Goal: Information Seeking & Learning: Learn about a topic

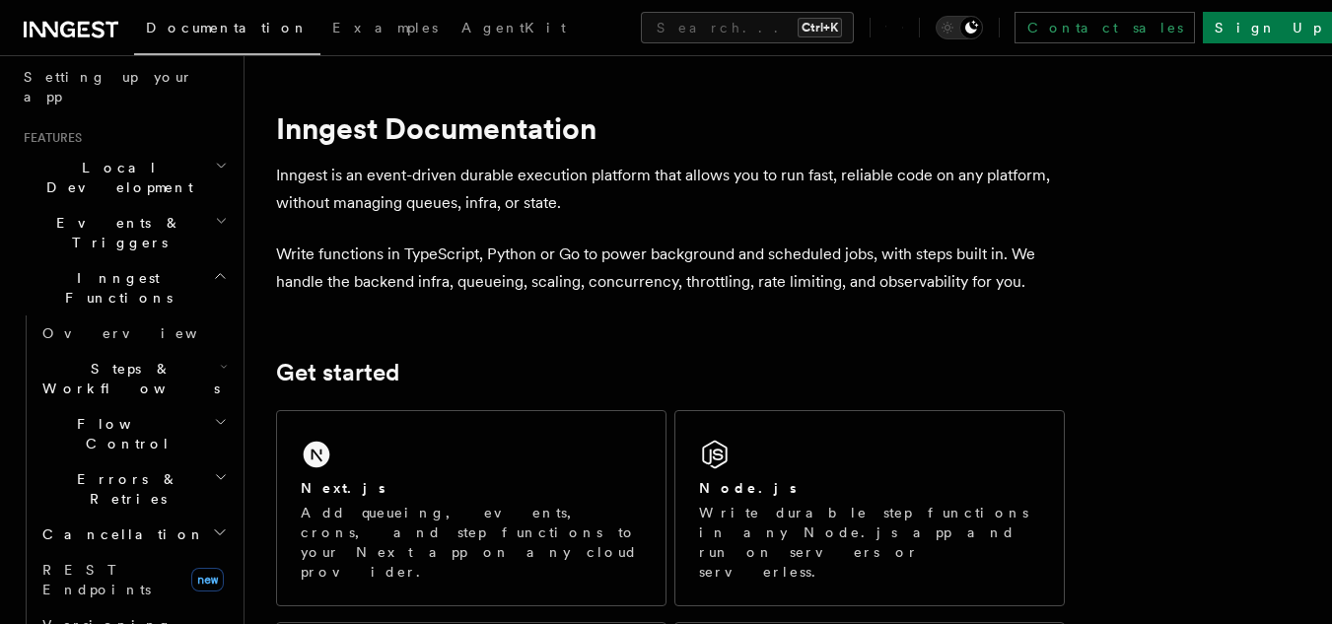
scroll to position [369, 0]
click at [220, 361] on icon "button" at bounding box center [224, 369] width 8 height 16
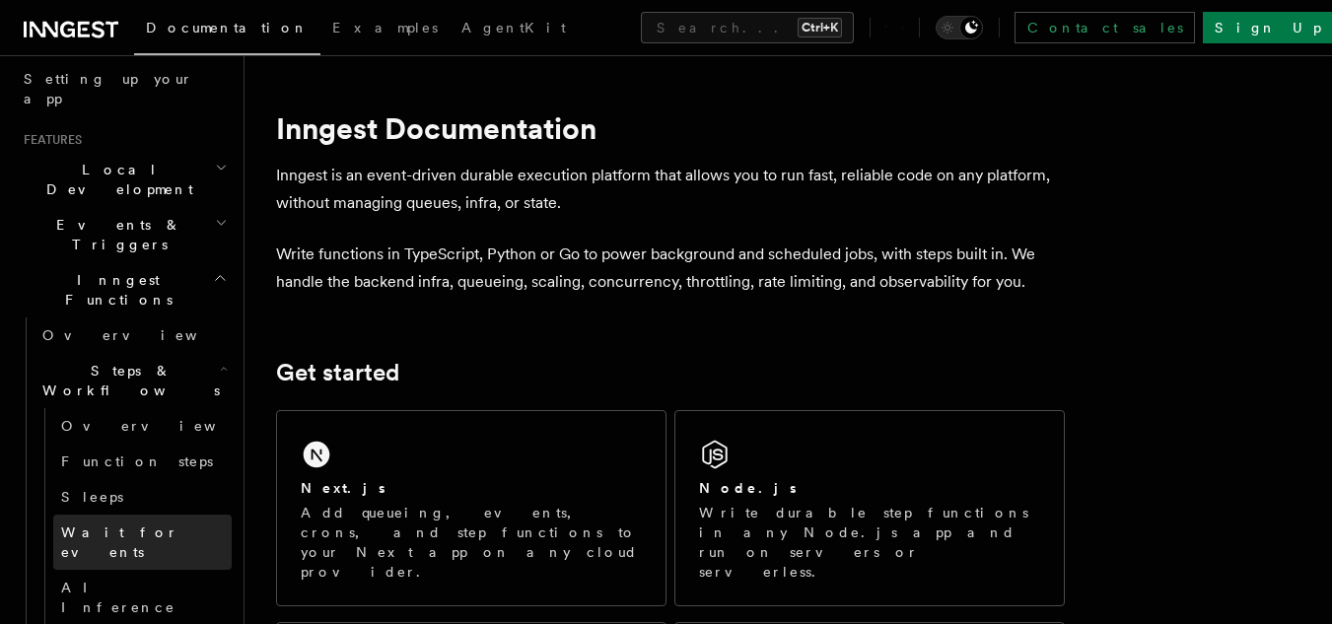
click at [112, 524] on span "Wait for events" at bounding box center [119, 541] width 117 height 35
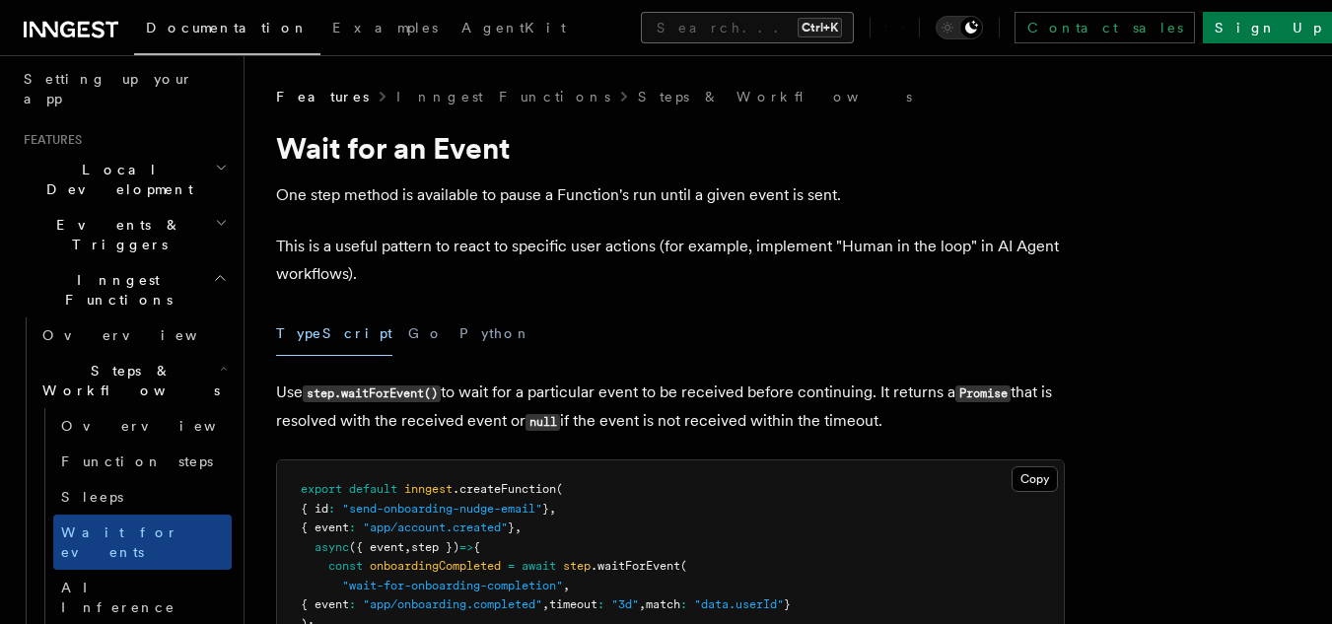
click at [641, 13] on button "Search... Ctrl+K" at bounding box center [747, 28] width 213 height 32
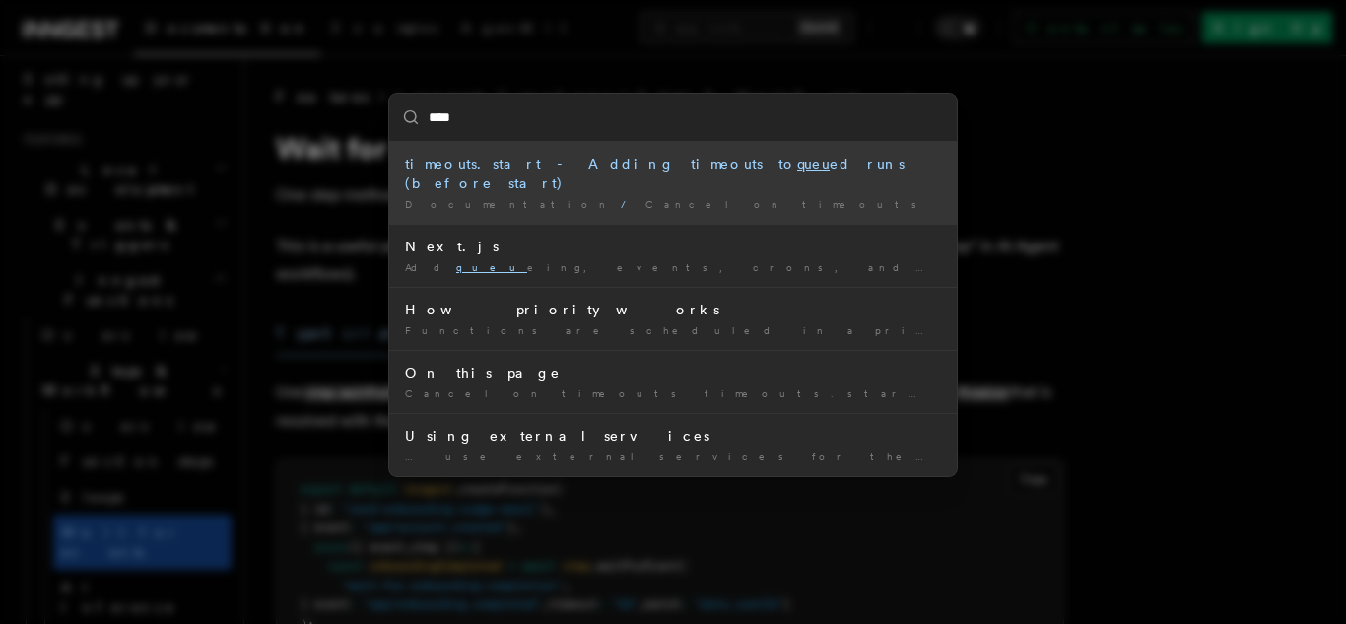
type input "*****"
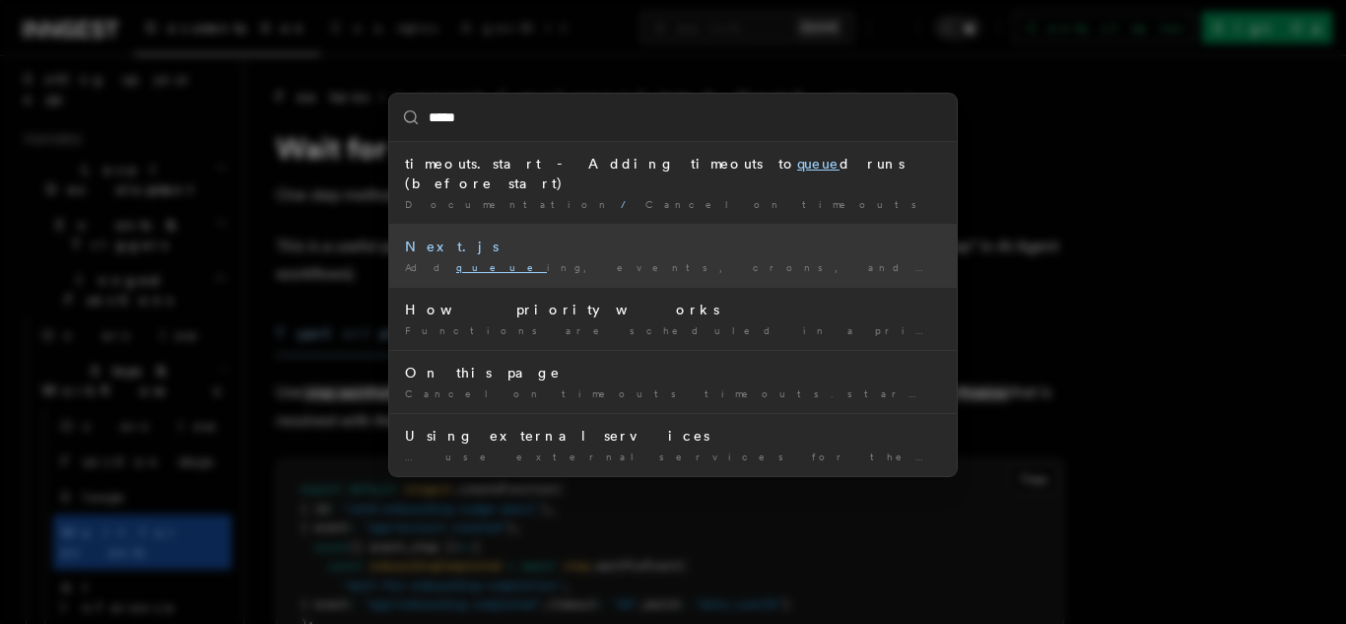
click at [613, 260] on div "Add queue ing, events, crons, and step functions to your Next …" at bounding box center [673, 267] width 536 height 15
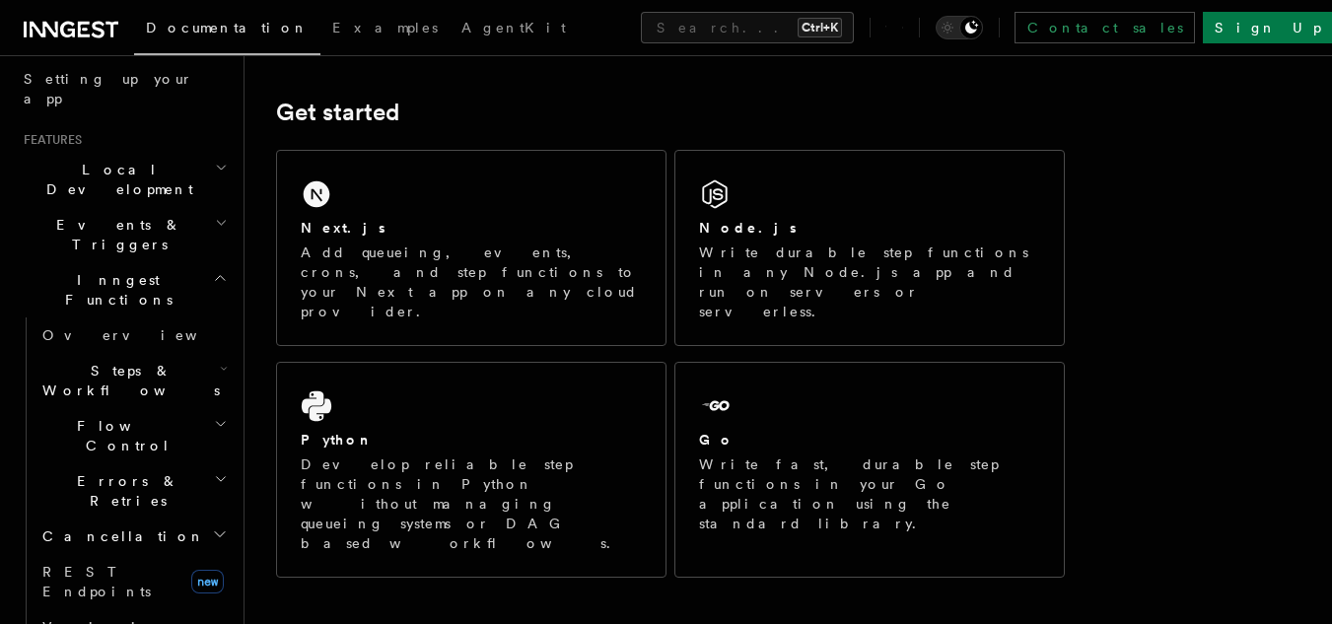
scroll to position [264, 0]
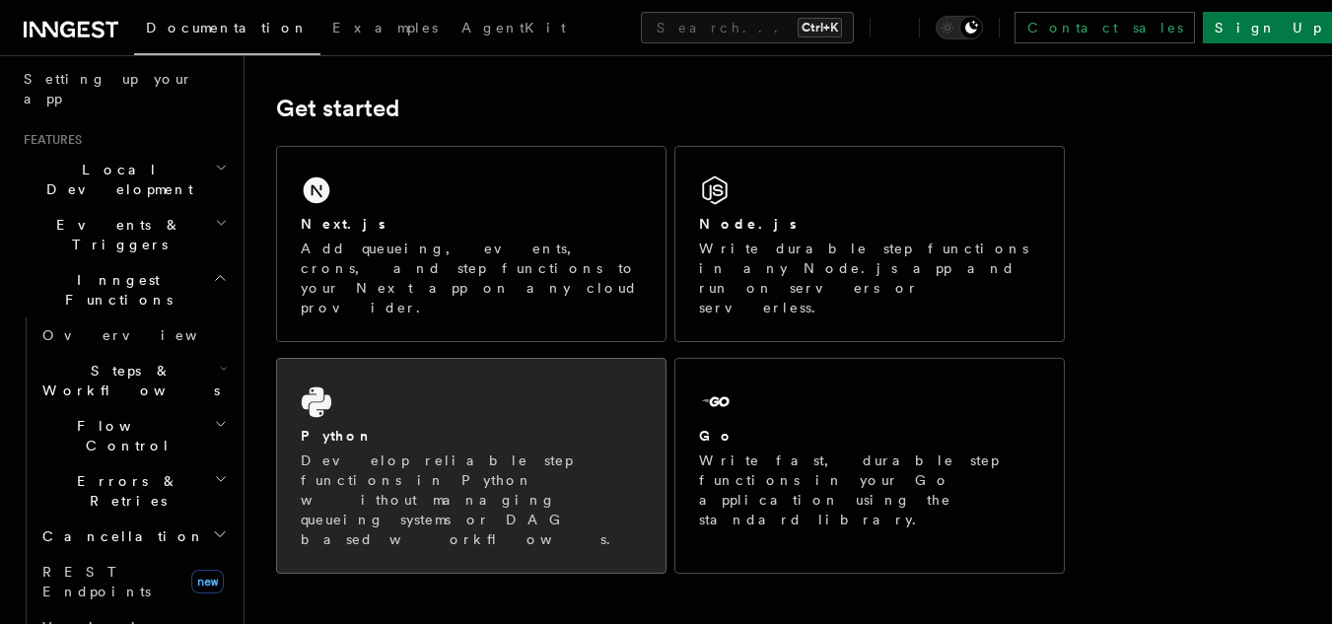
click at [544, 366] on div "Python Develop reliable step functions in Python without managing queueing syst…" at bounding box center [471, 466] width 388 height 214
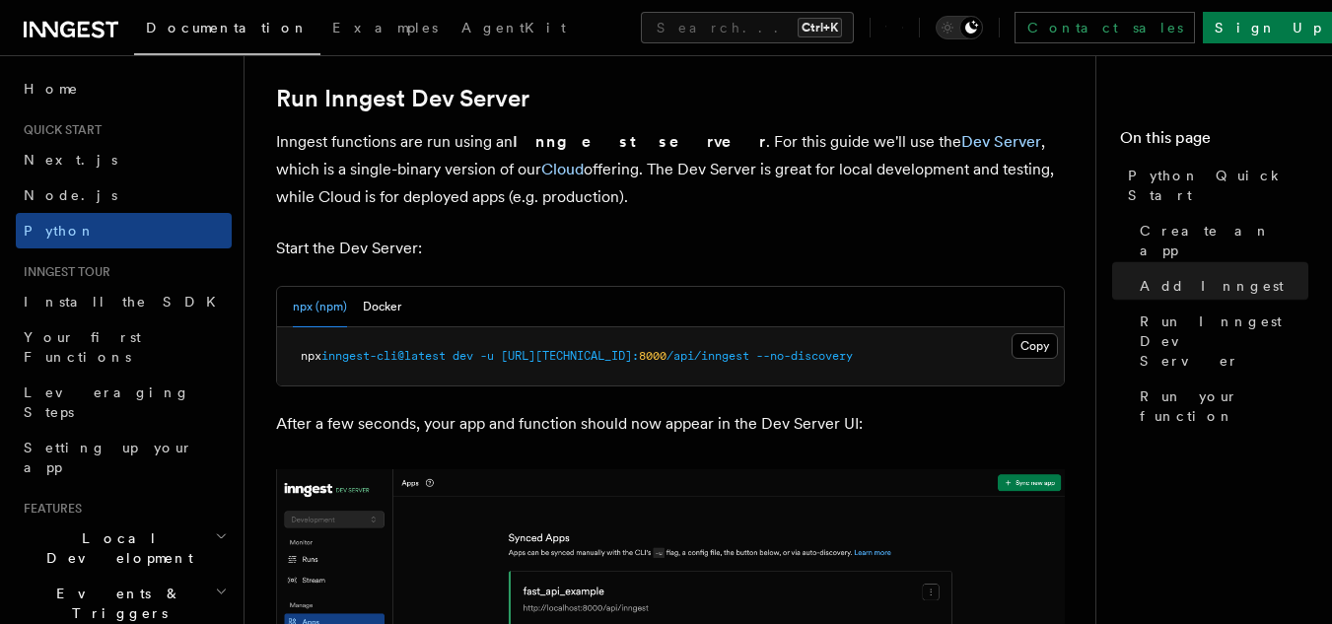
scroll to position [2418, 0]
drag, startPoint x: 421, startPoint y: 360, endPoint x: 432, endPoint y: 360, distance: 10.8
click at [432, 360] on span "inngest-cli@latest" at bounding box center [383, 355] width 124 height 14
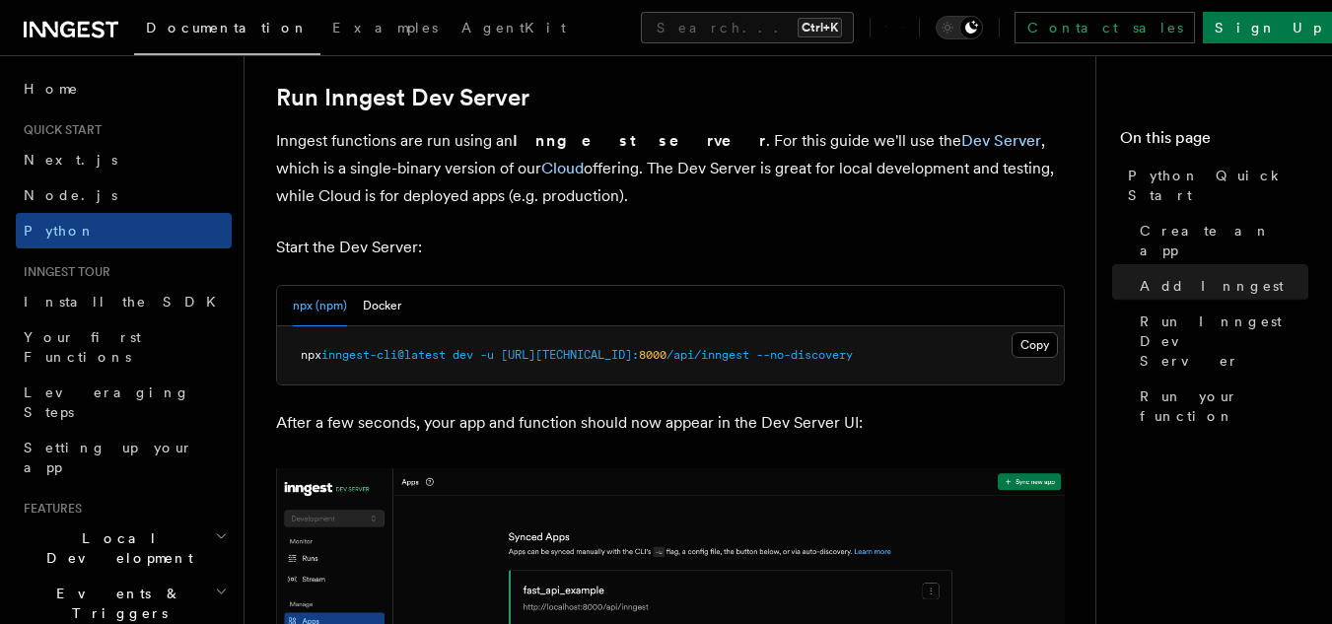
click at [537, 351] on span "[URL][TECHNICAL_ID]:" at bounding box center [570, 355] width 138 height 14
click at [695, 349] on span "/api/inngest" at bounding box center [707, 355] width 83 height 14
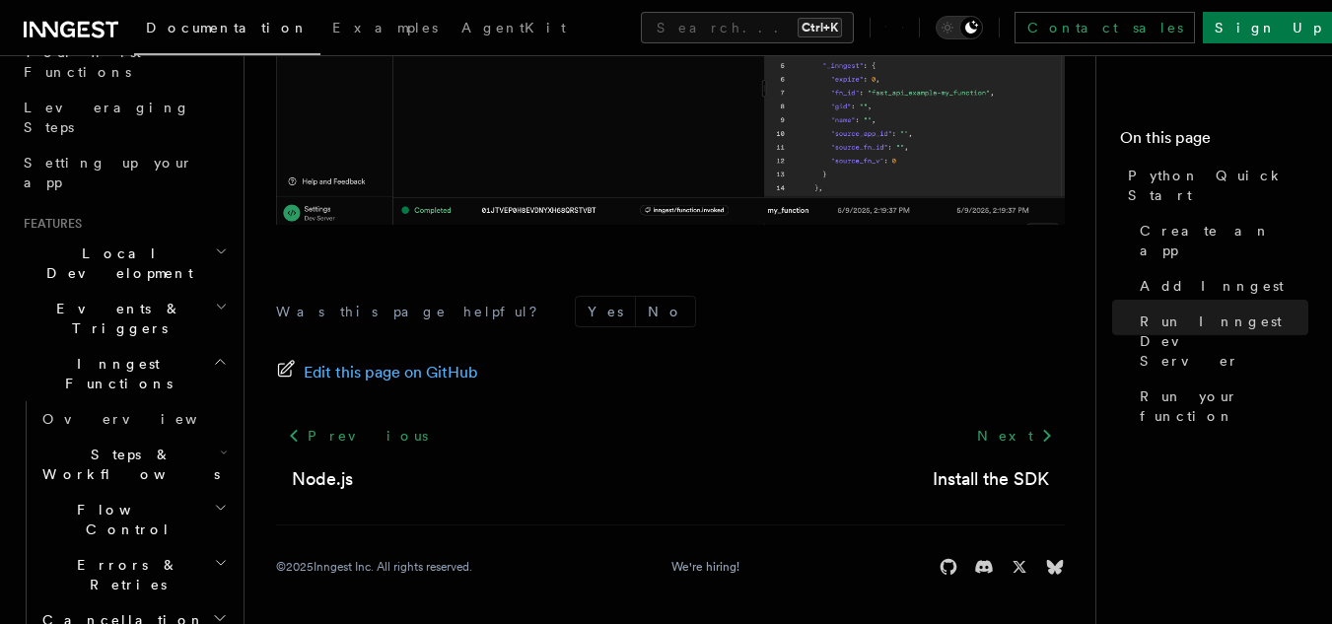
scroll to position [286, 0]
click at [185, 491] on h2 "Flow Control" at bounding box center [132, 518] width 197 height 55
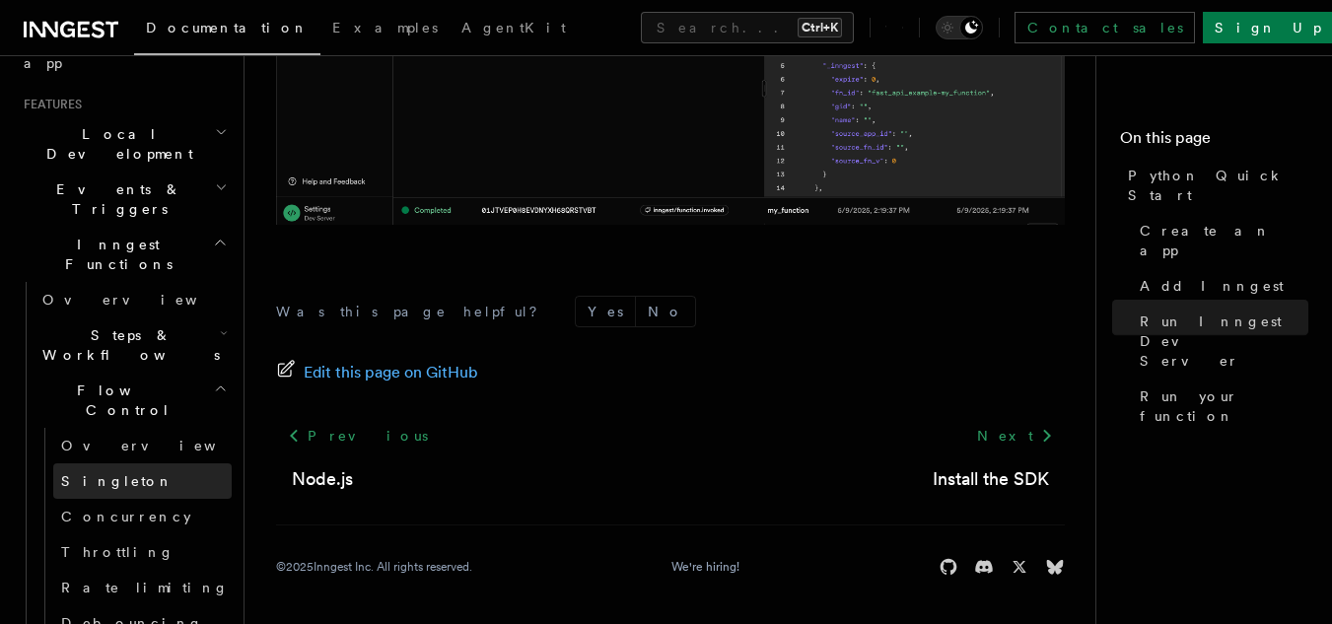
scroll to position [408, 0]
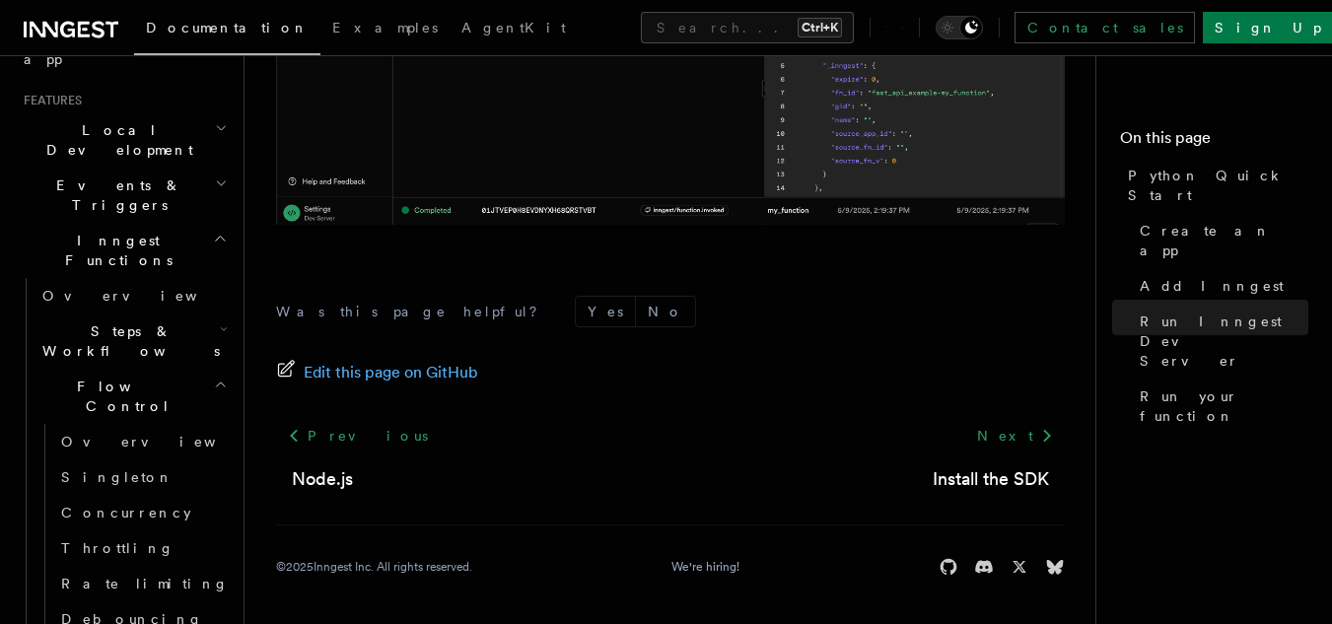
click at [192, 313] on h2 "Steps & Workflows" at bounding box center [132, 340] width 197 height 55
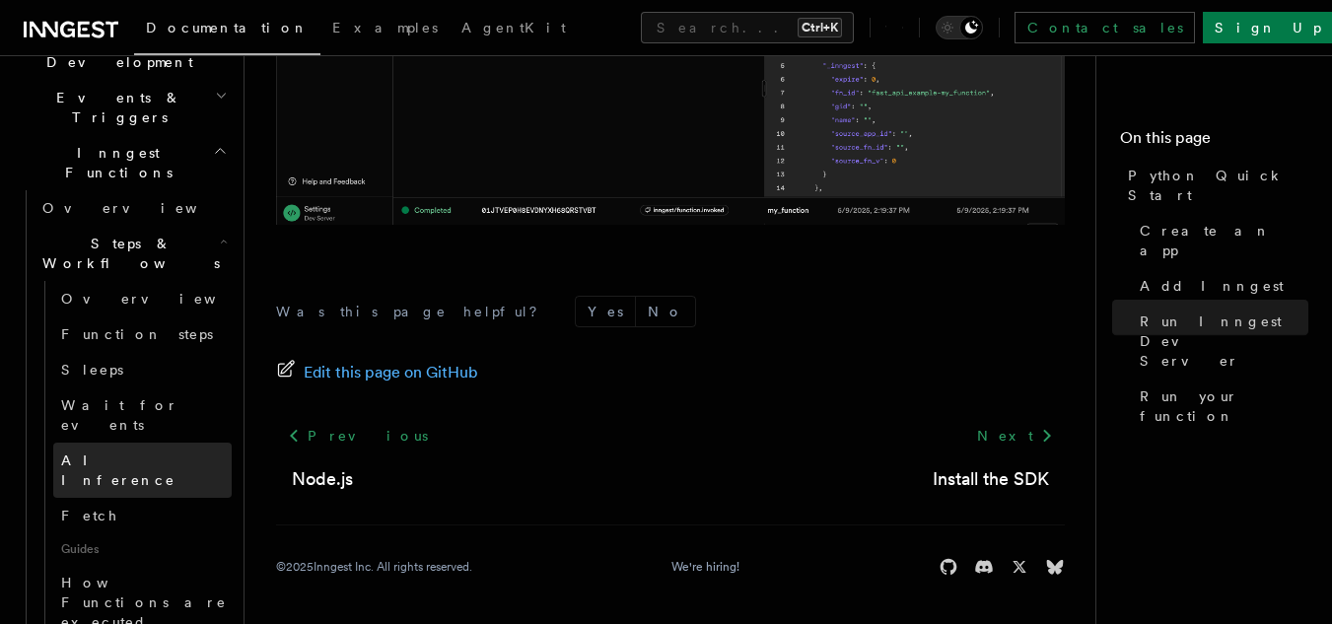
scroll to position [500, 0]
click at [171, 439] on link "AI Inference" at bounding box center [142, 466] width 178 height 55
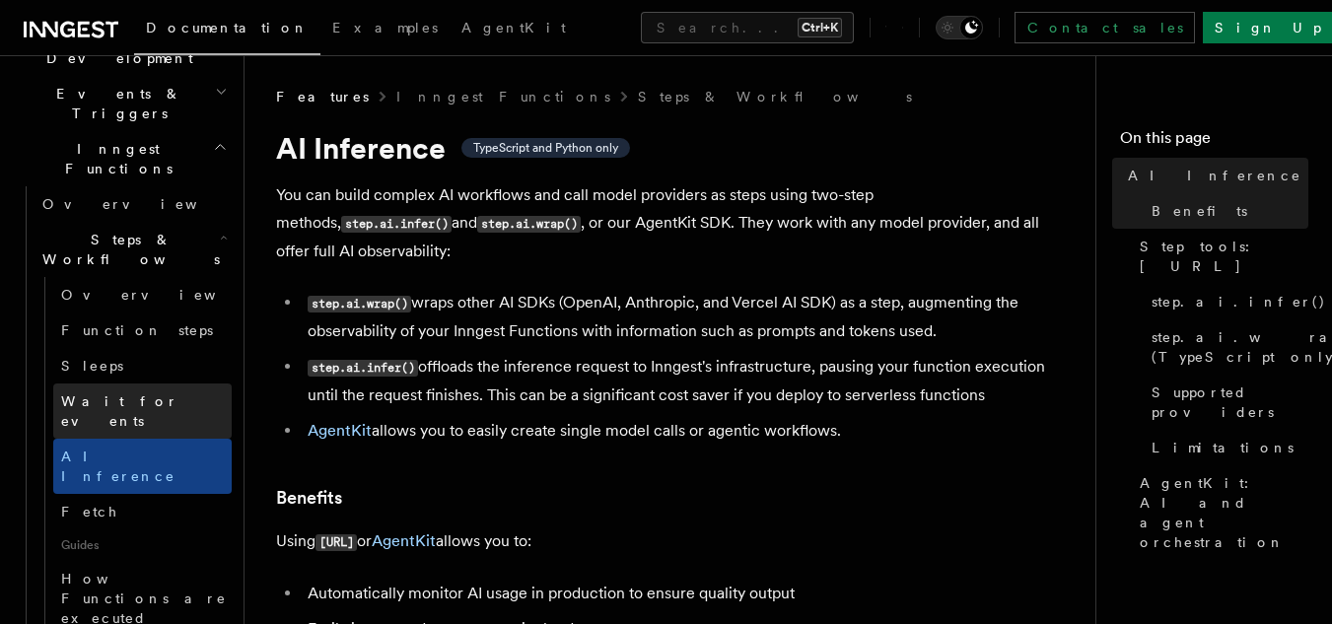
click at [153, 383] on link "Wait for events" at bounding box center [142, 410] width 178 height 55
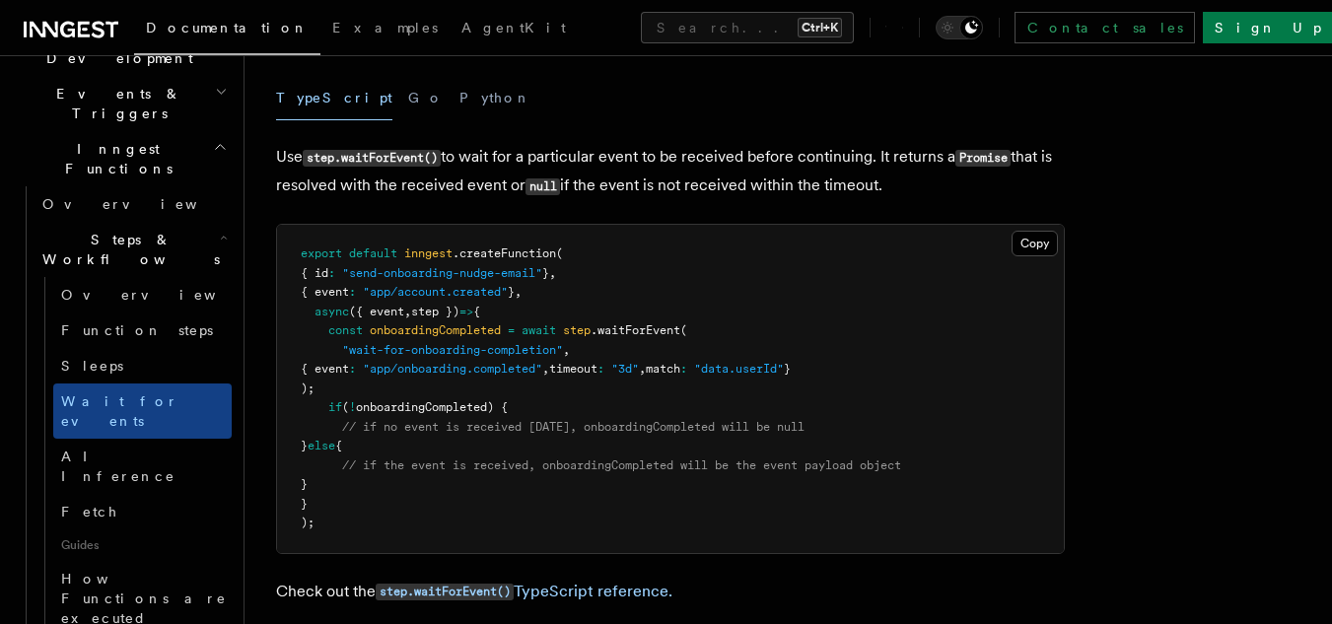
scroll to position [237, 0]
click at [459, 93] on button "Python" at bounding box center [495, 97] width 72 height 44
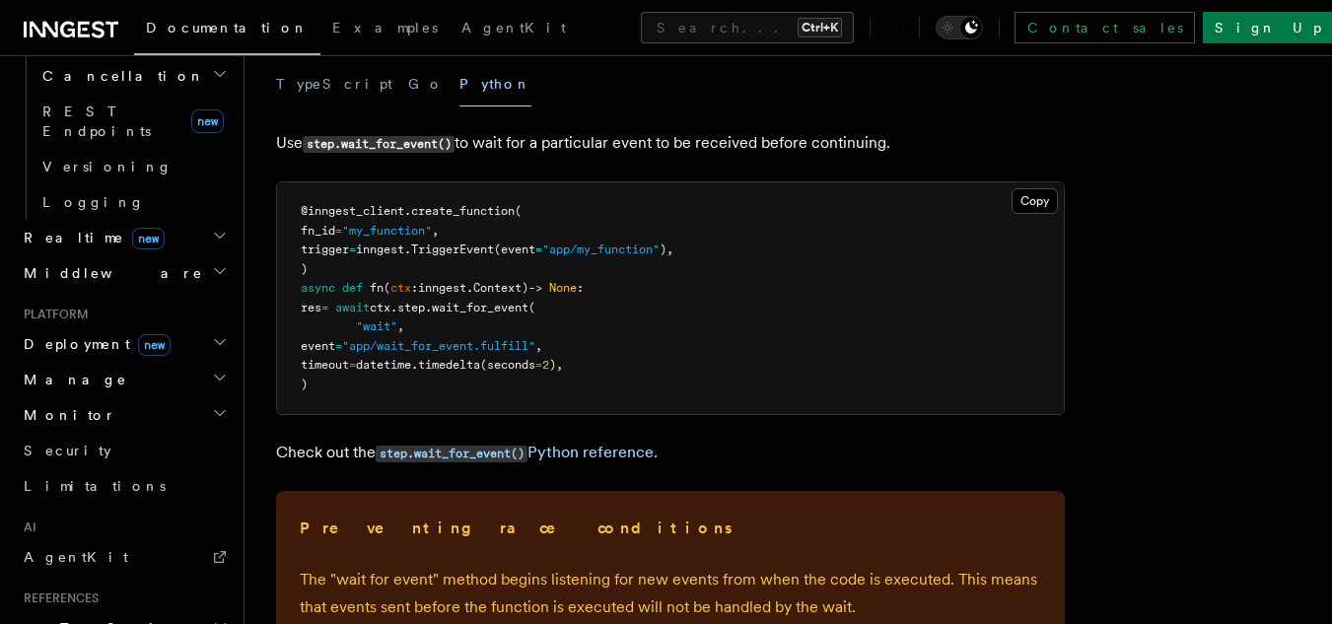
scroll to position [1472, 0]
drag, startPoint x: 185, startPoint y: 387, endPoint x: 122, endPoint y: 378, distance: 63.7
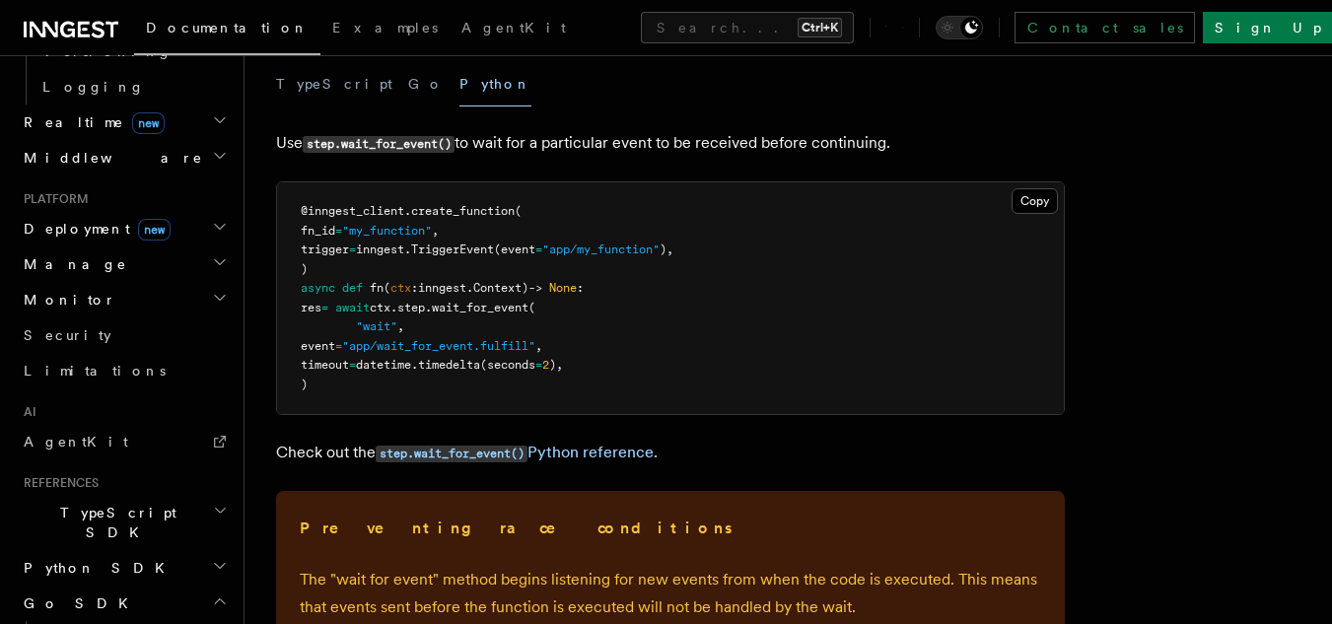
scroll to position [1588, 0]
click at [181, 584] on h2 "Go SDK" at bounding box center [124, 601] width 216 height 35
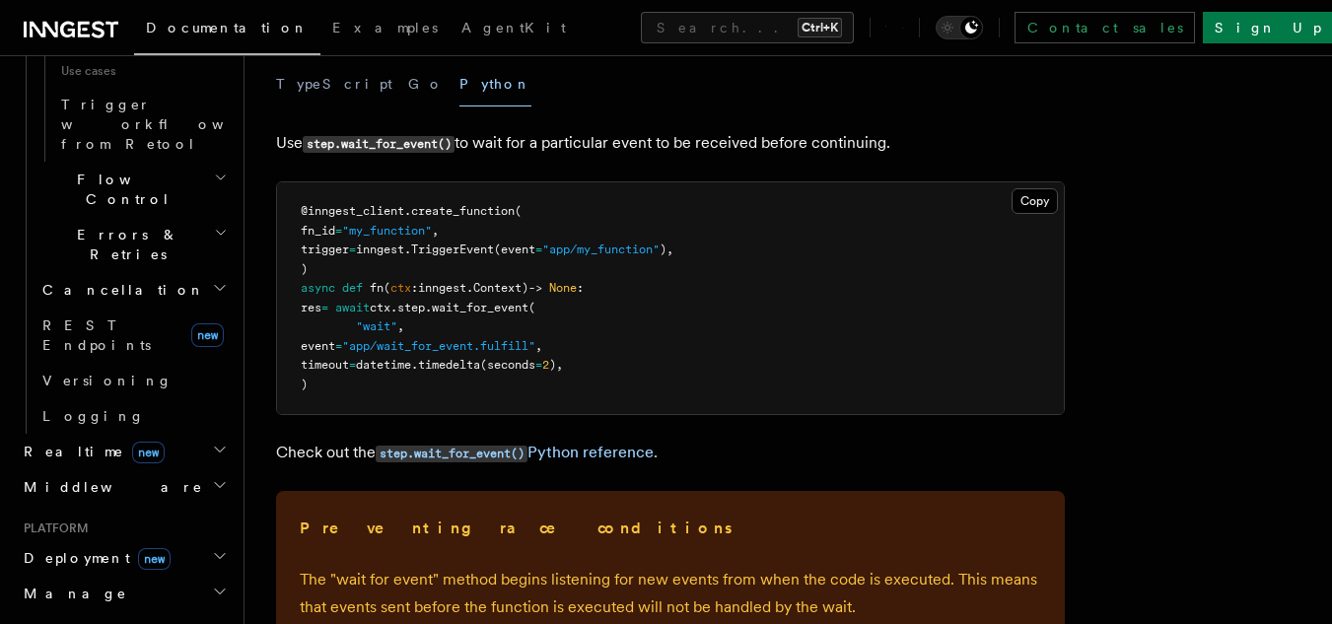
scroll to position [1257, 0]
click at [196, 541] on h2 "Deployment new" at bounding box center [124, 558] width 216 height 35
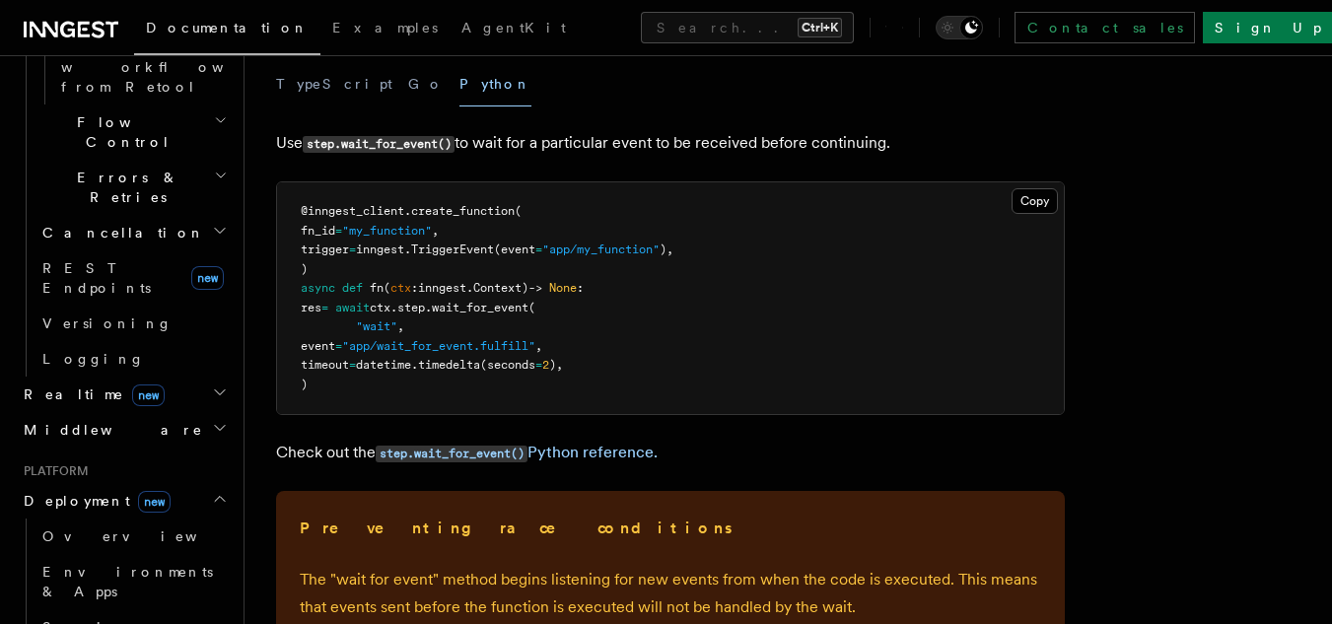
scroll to position [1317, 0]
click at [196, 516] on link "Overview" at bounding box center [132, 533] width 197 height 35
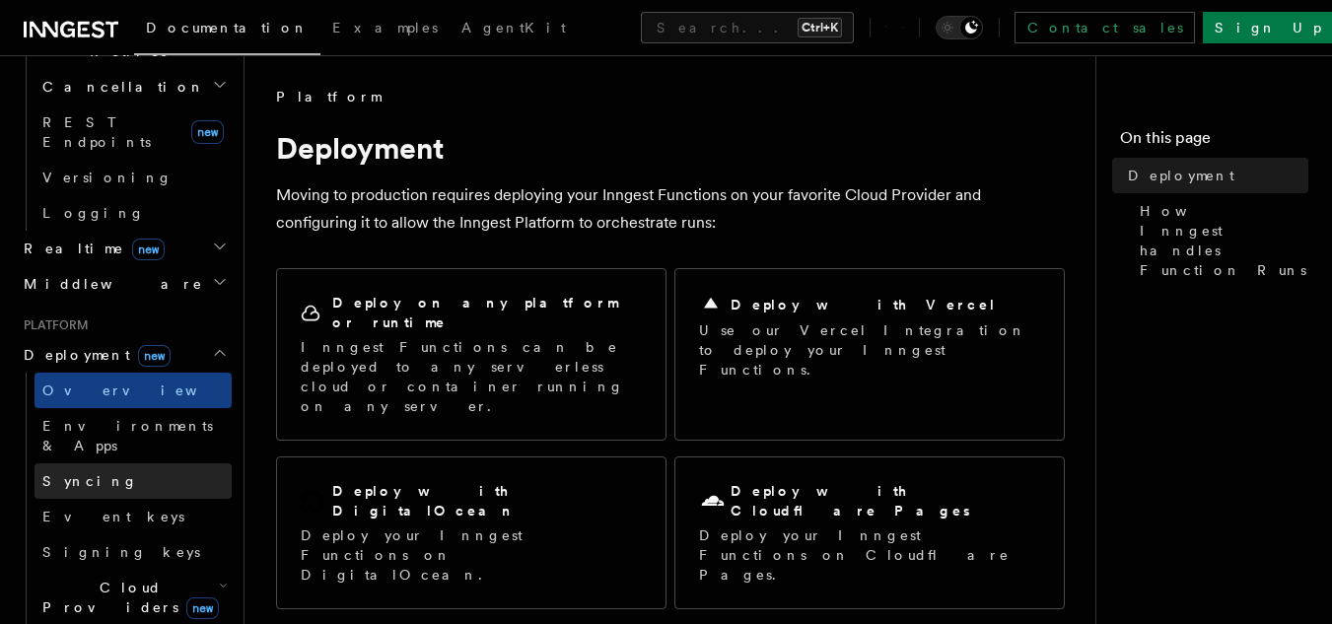
scroll to position [817, 0]
click at [219, 579] on icon "button" at bounding box center [223, 587] width 9 height 16
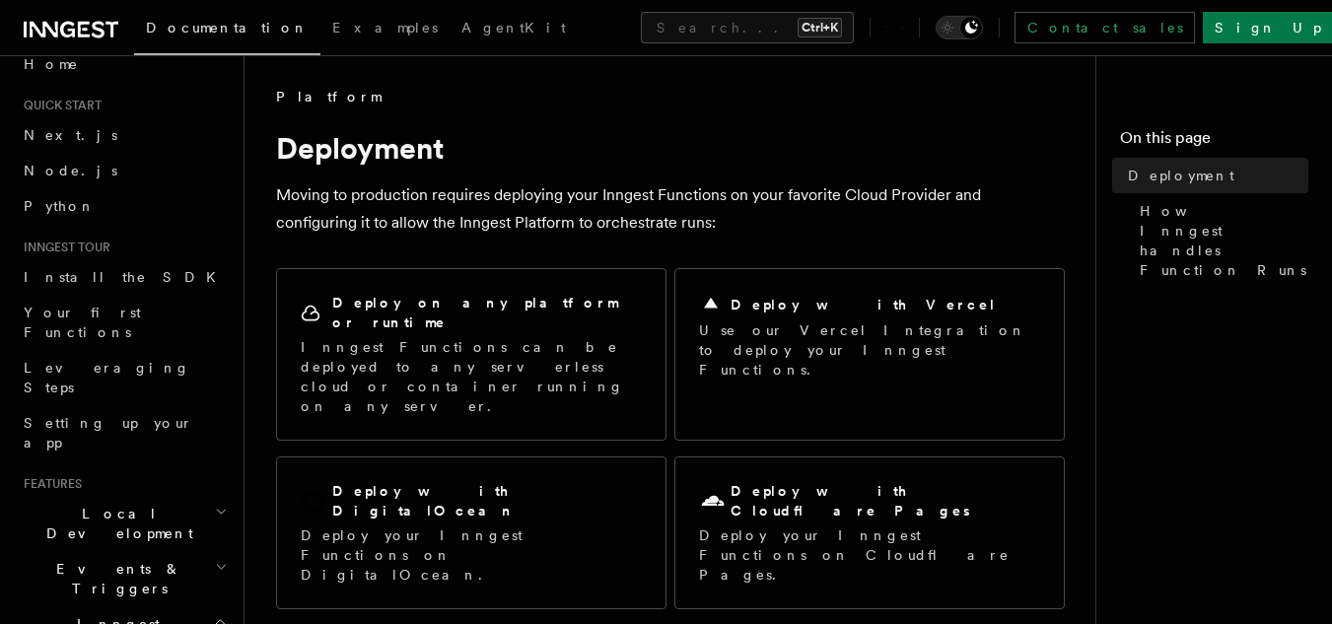
scroll to position [0, 0]
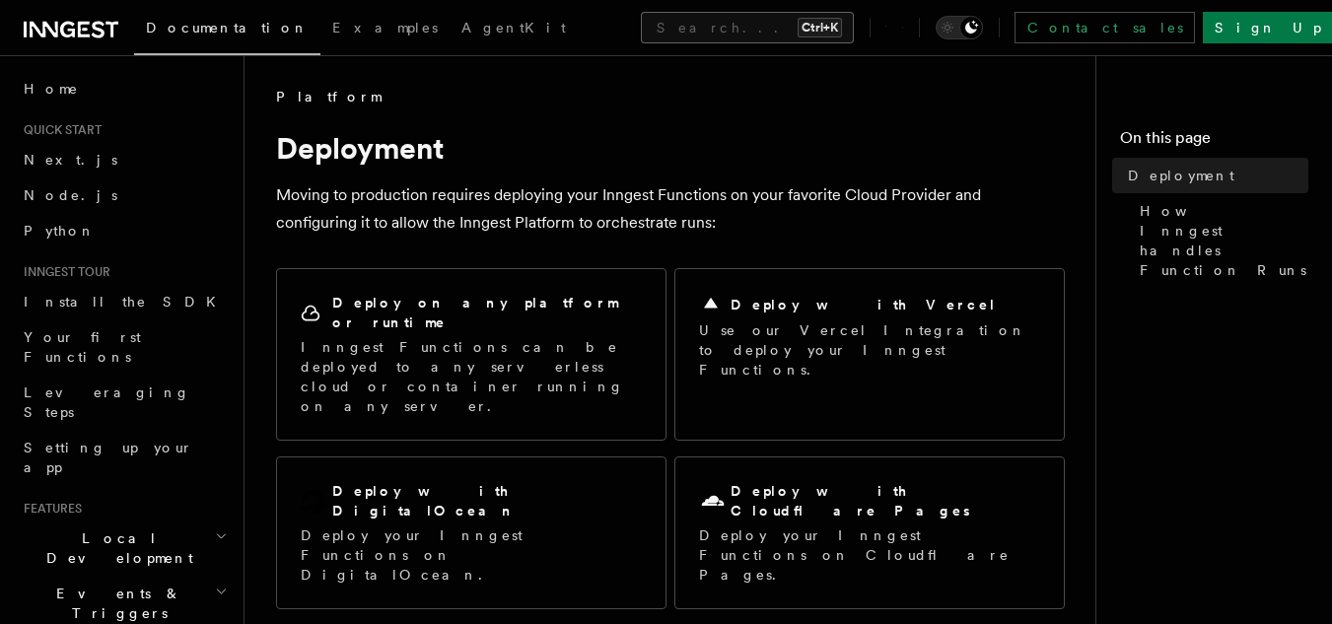
click at [644, 32] on button "Search... Ctrl+K" at bounding box center [747, 28] width 213 height 32
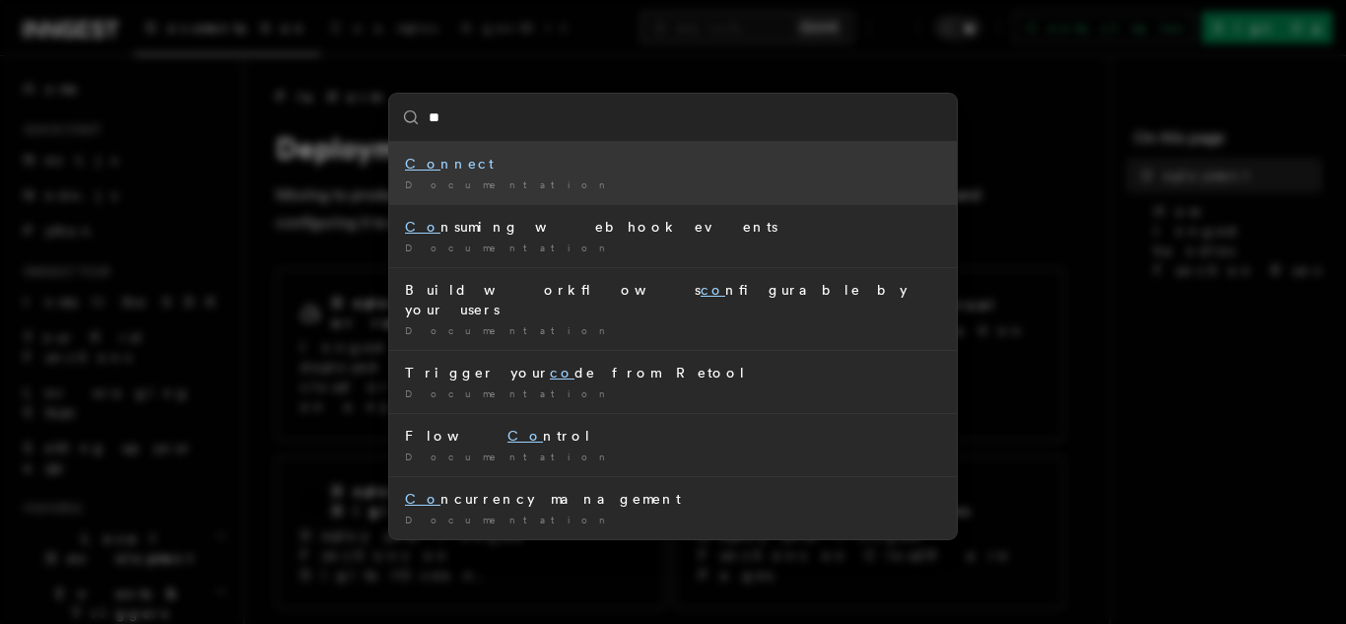
type input "***"
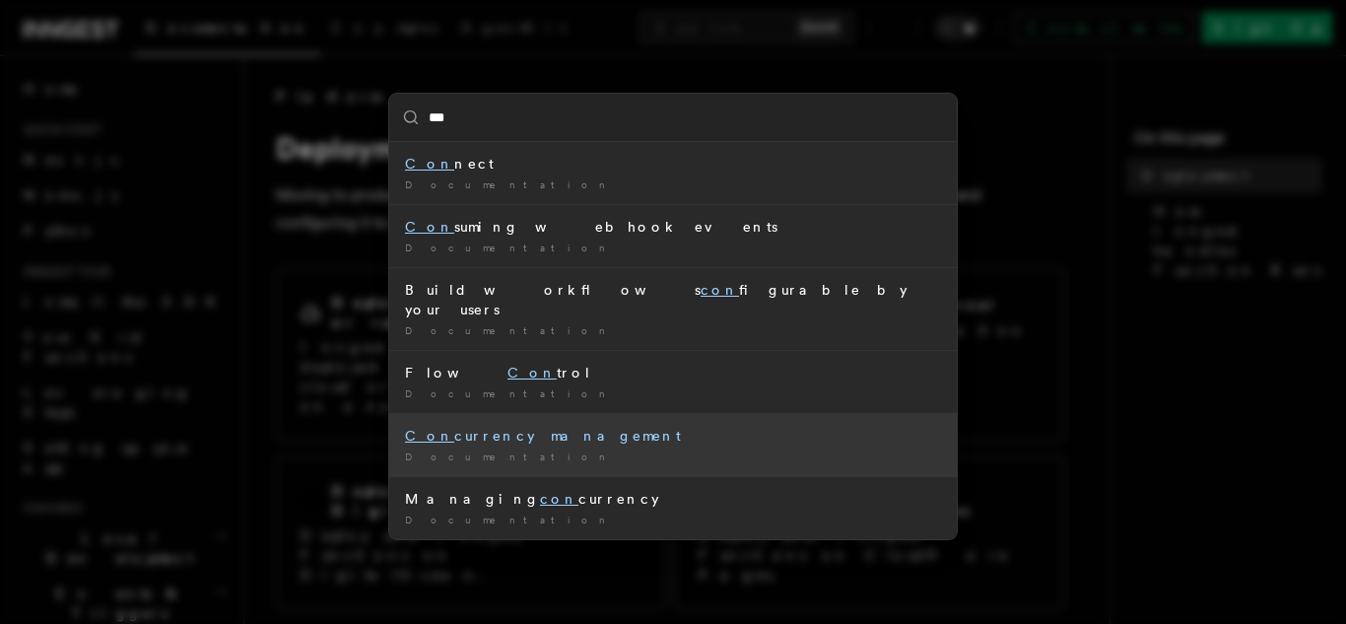
click at [520, 413] on li "Con currency management Documentation /" at bounding box center [673, 444] width 568 height 63
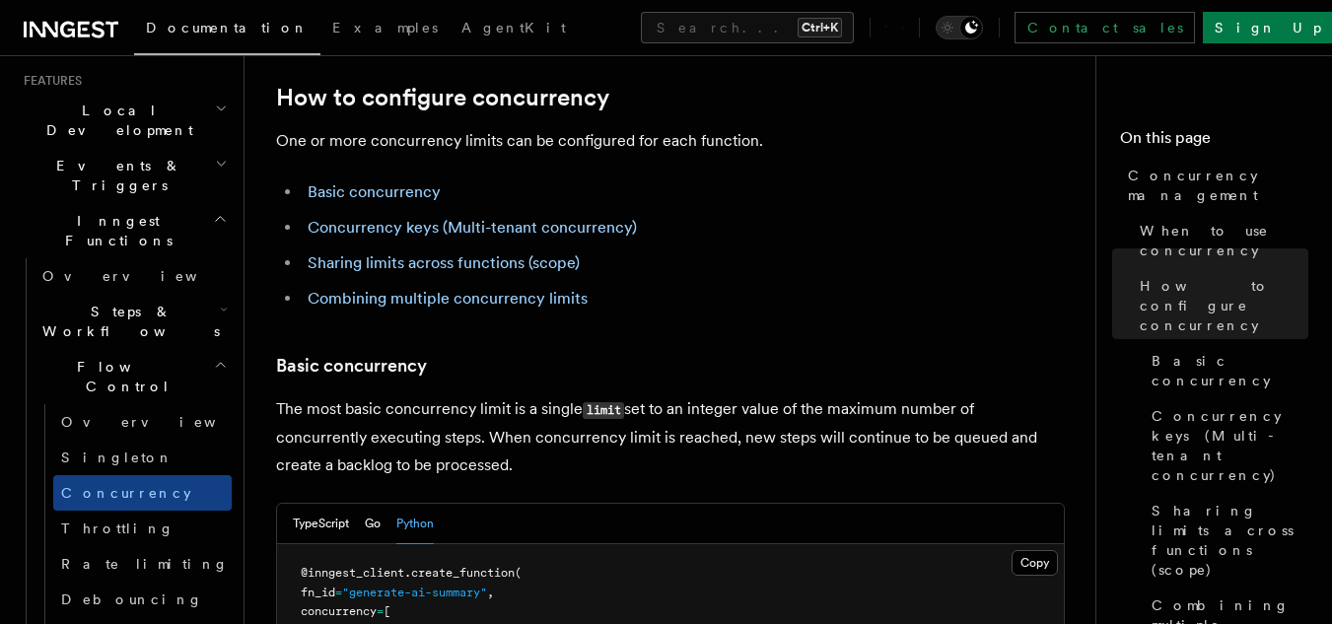
scroll to position [1079, 0]
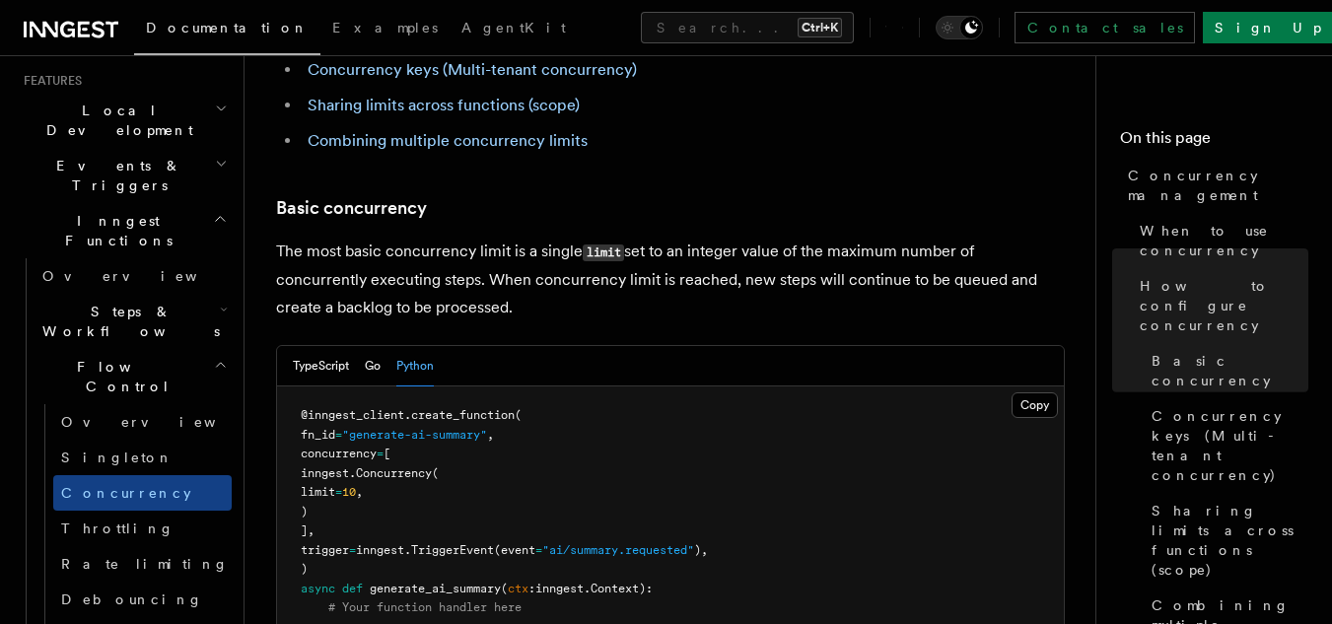
scroll to position [1232, 0]
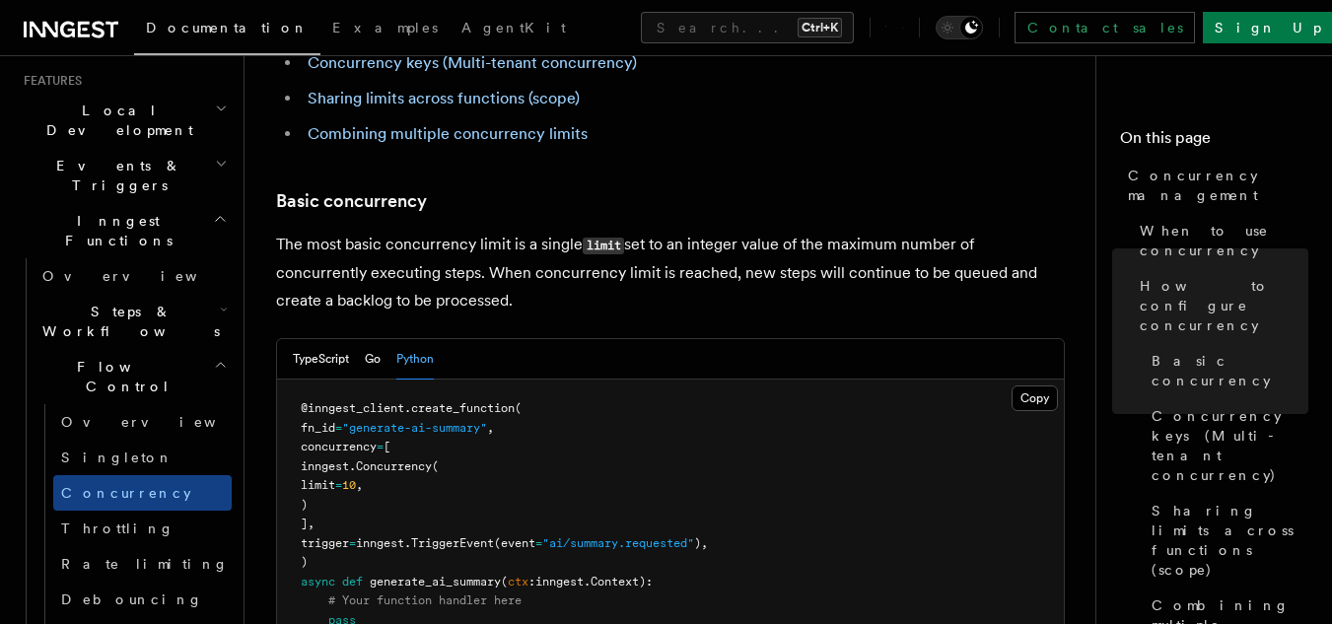
click at [409, 231] on p "The most basic concurrency limit is a single limit set to an integer value of t…" at bounding box center [670, 273] width 788 height 84
click at [561, 231] on p "The most basic concurrency limit is a single limit set to an integer value of t…" at bounding box center [670, 273] width 788 height 84
click at [545, 187] on h3 "Basic concurrency" at bounding box center [670, 201] width 788 height 28
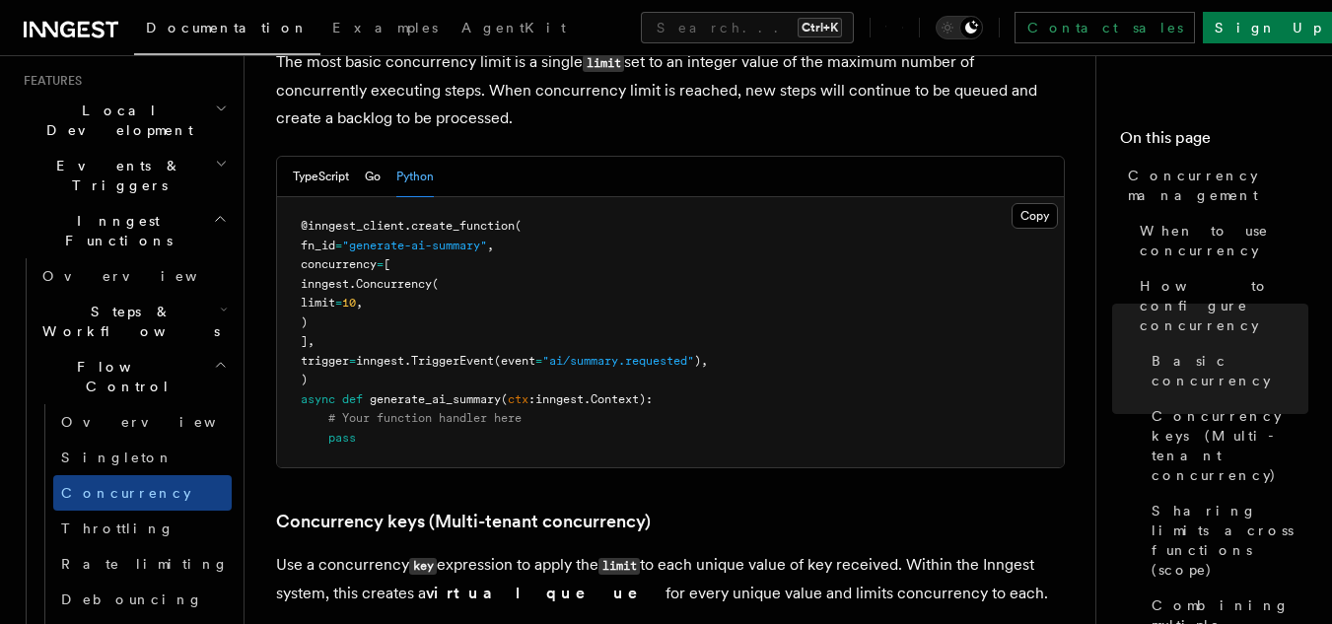
click at [578, 204] on pre "@inngest_client . create_function ( fn_id = "generate-ai-summary" , concurrency…" at bounding box center [670, 332] width 787 height 270
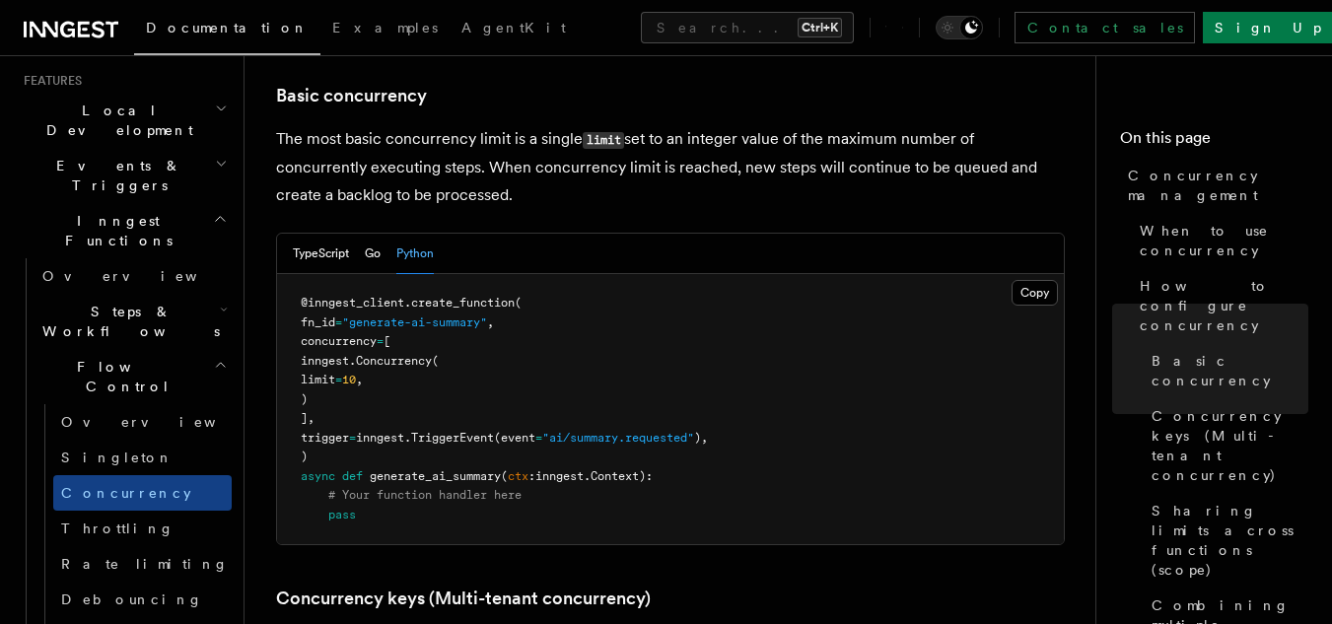
scroll to position [1336, 0]
